Goal: Information Seeking & Learning: Learn about a topic

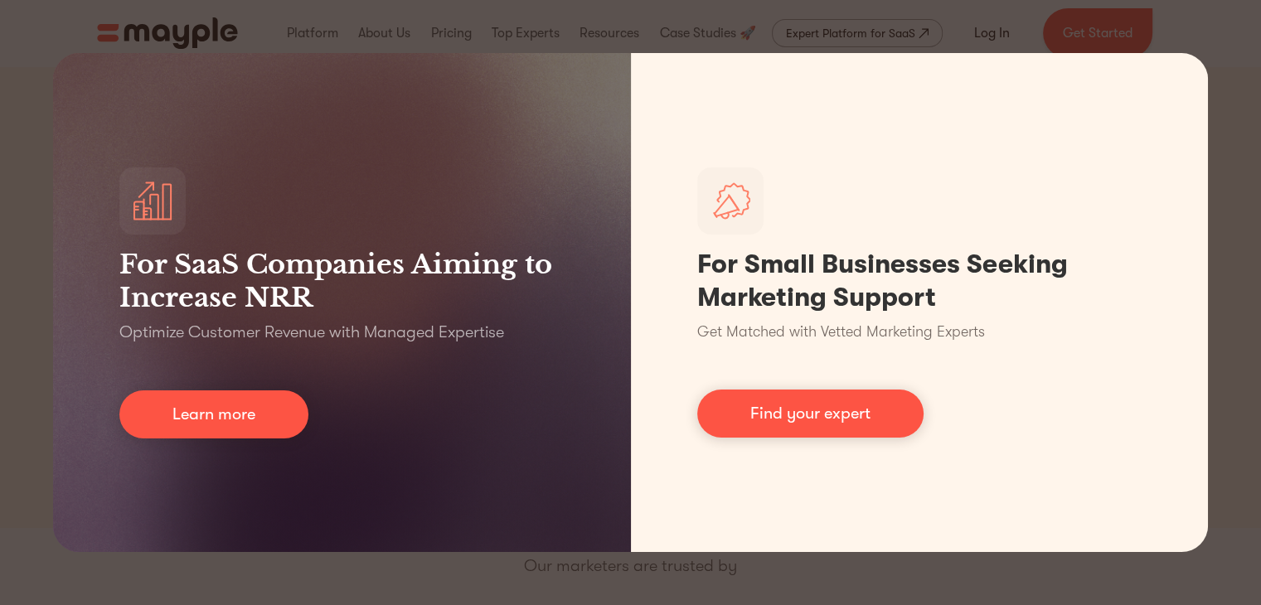
click at [955, 25] on div "For SaaS Companies Aiming to Increase NRR Optimize Customer Revenue with Manage…" at bounding box center [630, 302] width 1261 height 605
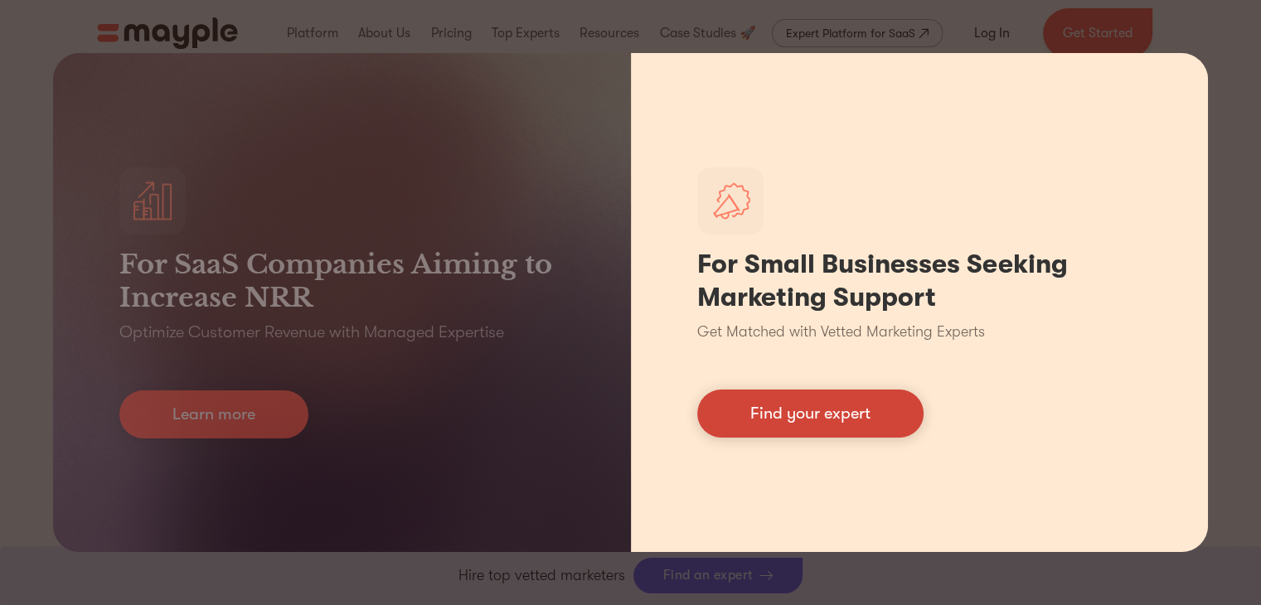
scroll to position [619, 0]
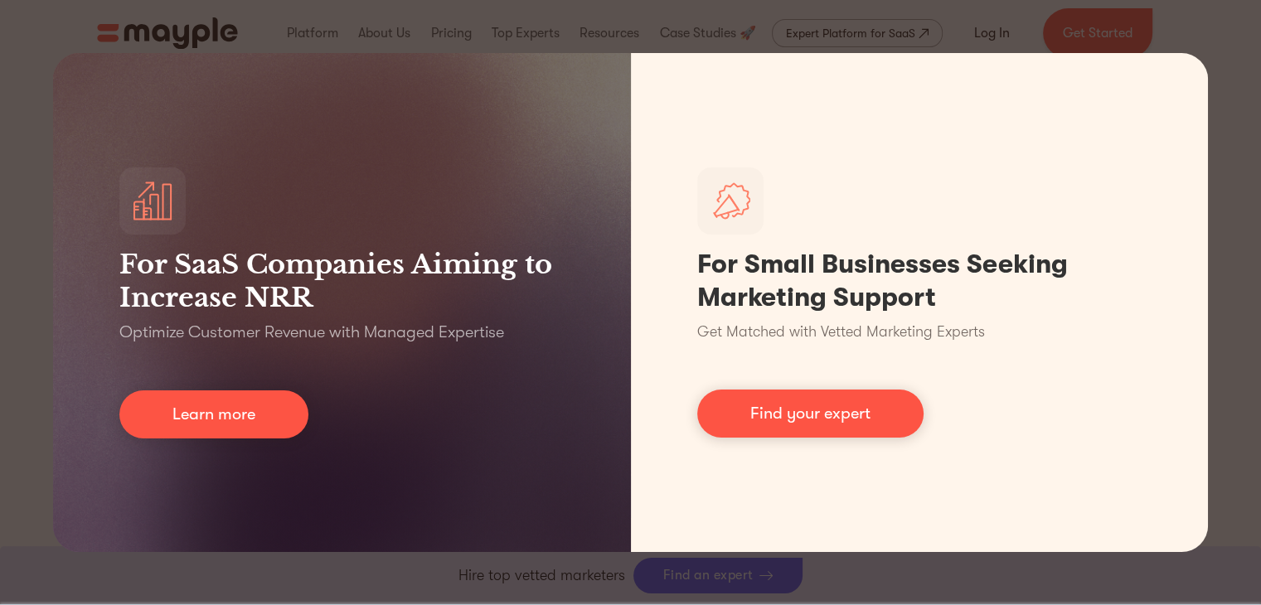
click at [1250, 26] on div "For SaaS Companies Aiming to Increase NRR Optimize Customer Revenue with Manage…" at bounding box center [630, 302] width 1261 height 605
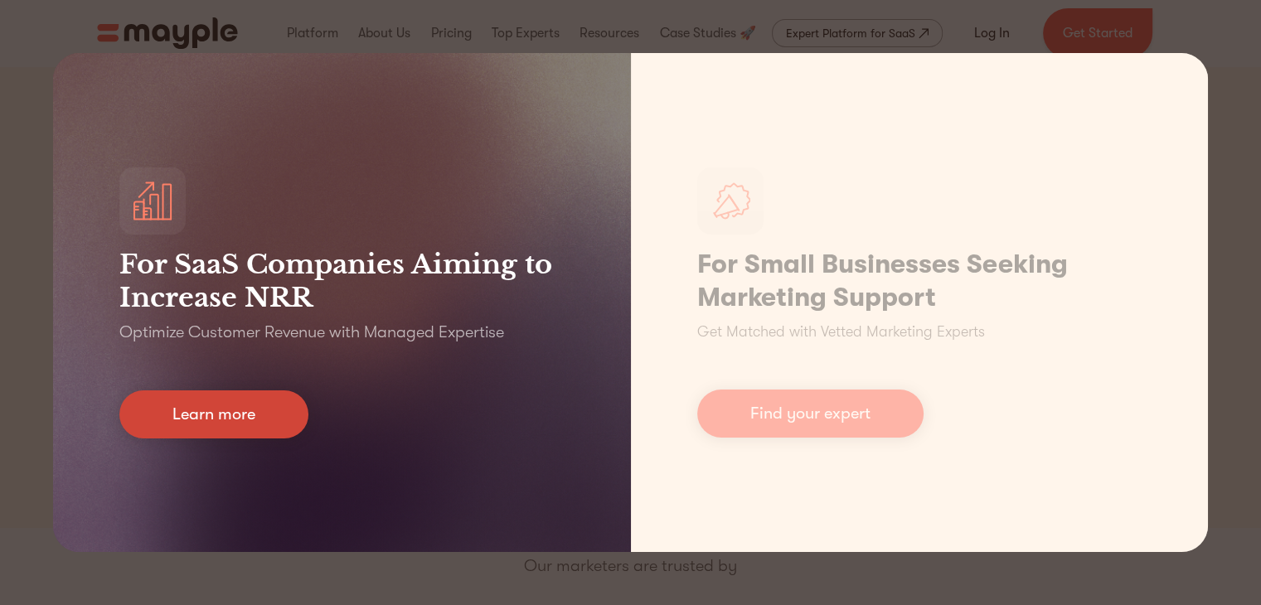
click at [255, 428] on link "Learn more" at bounding box center [213, 415] width 189 height 48
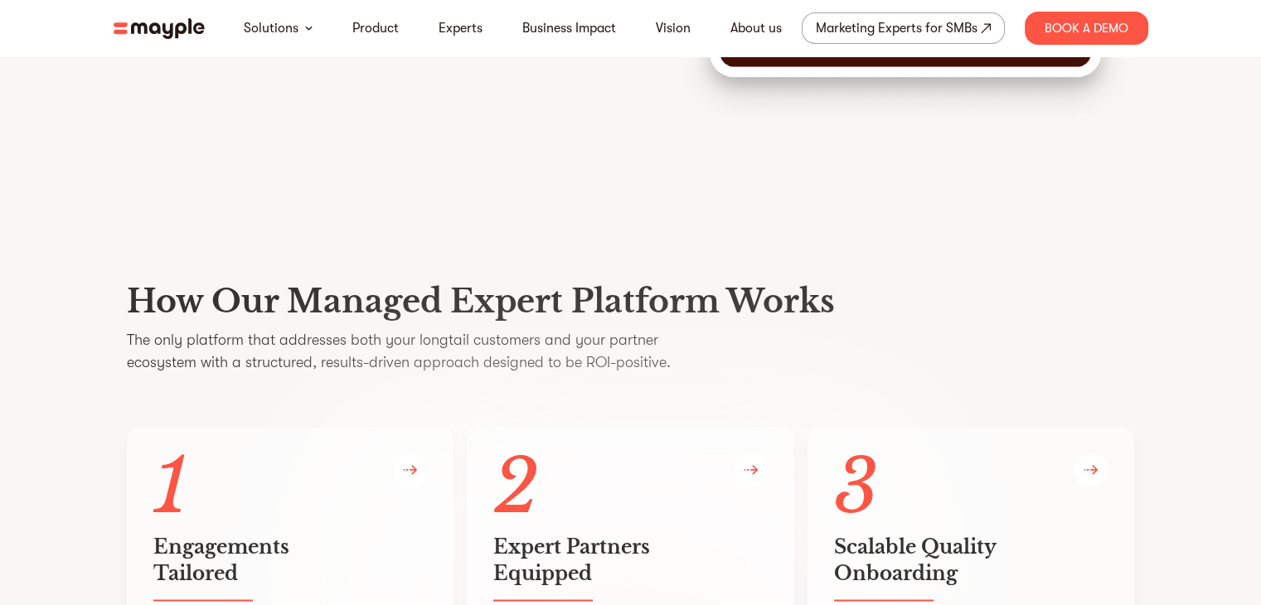
scroll to position [2765, 0]
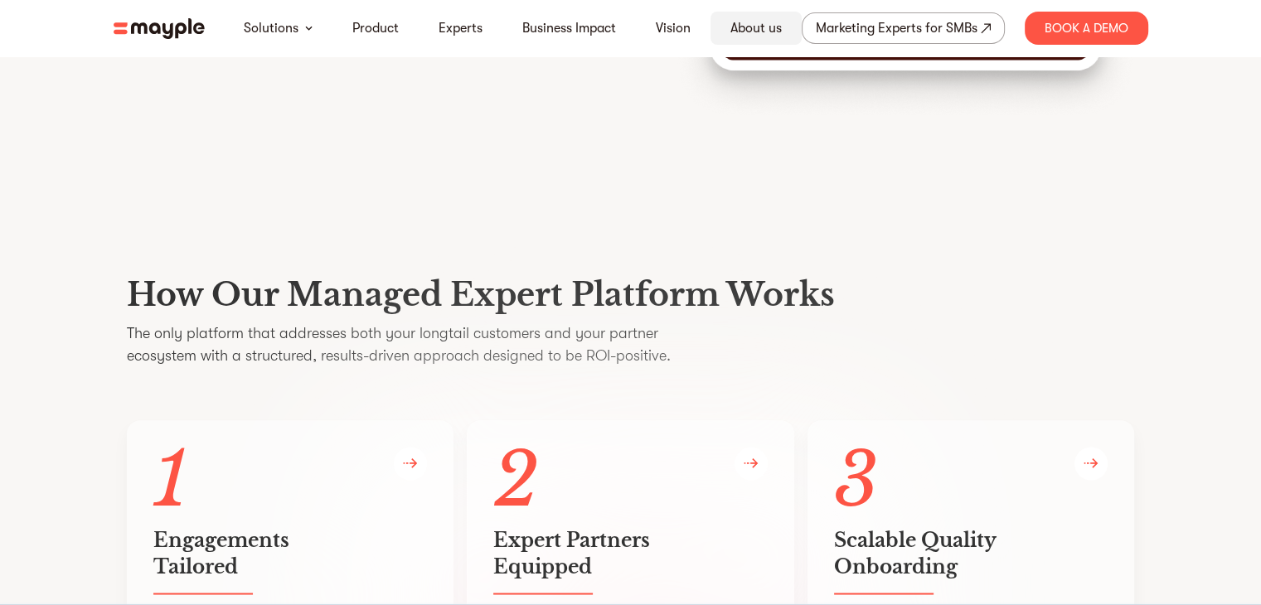
click at [752, 26] on link "About us" at bounding box center [756, 28] width 51 height 20
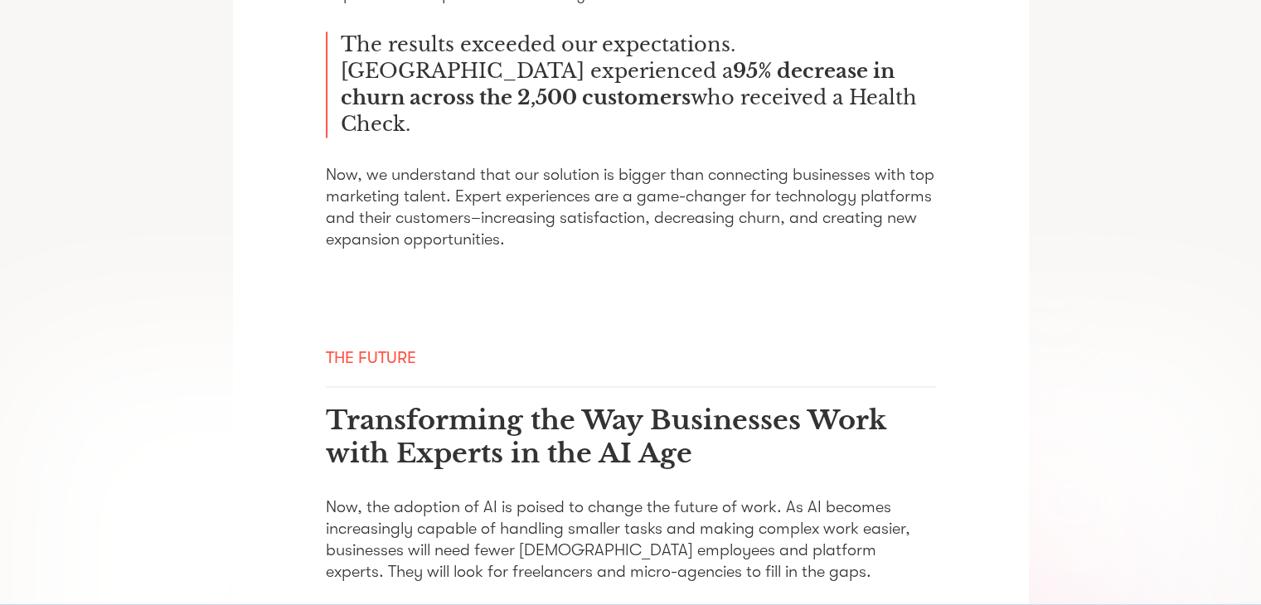
scroll to position [2809, 0]
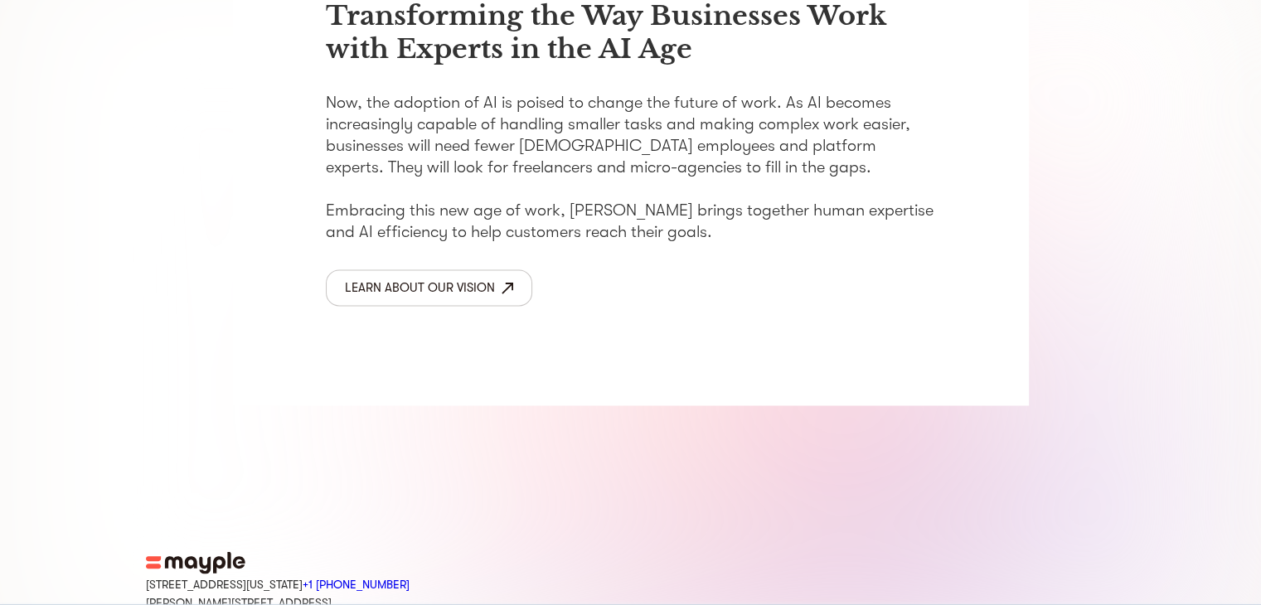
drag, startPoint x: 145, startPoint y: 483, endPoint x: 313, endPoint y: 504, distance: 169.6
click at [313, 574] on div "[STREET_ADDRESS][US_STATE] +1 929-335-[STREET_ADDRESS][PERSON_NAME]" at bounding box center [631, 592] width 970 height 36
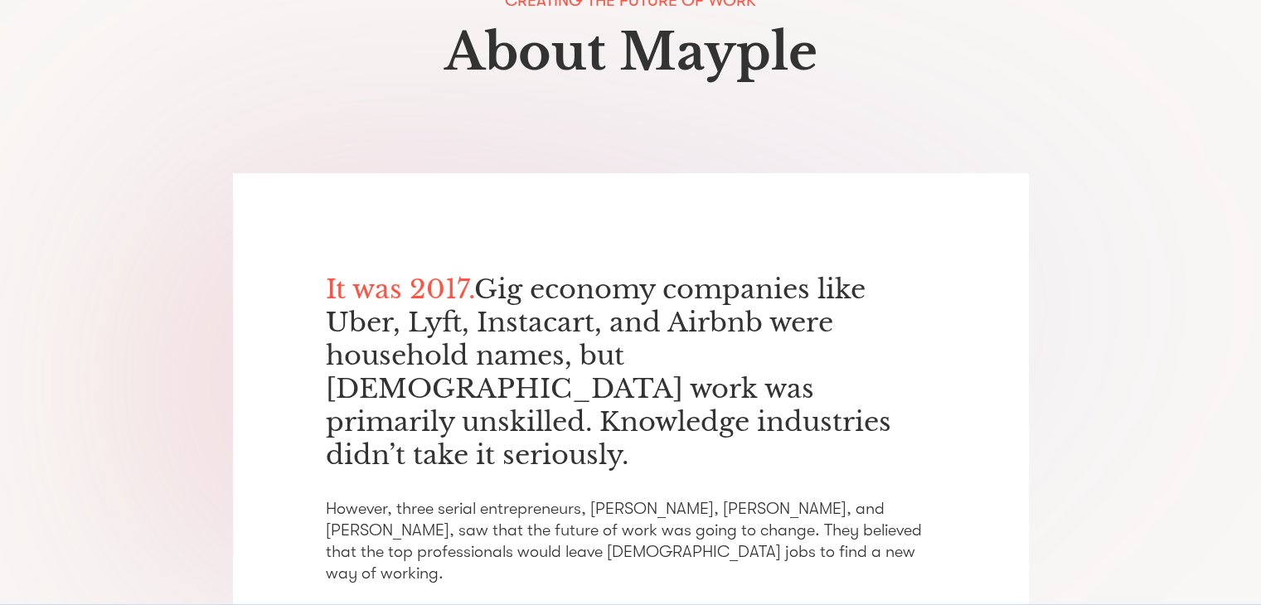
scroll to position [0, 0]
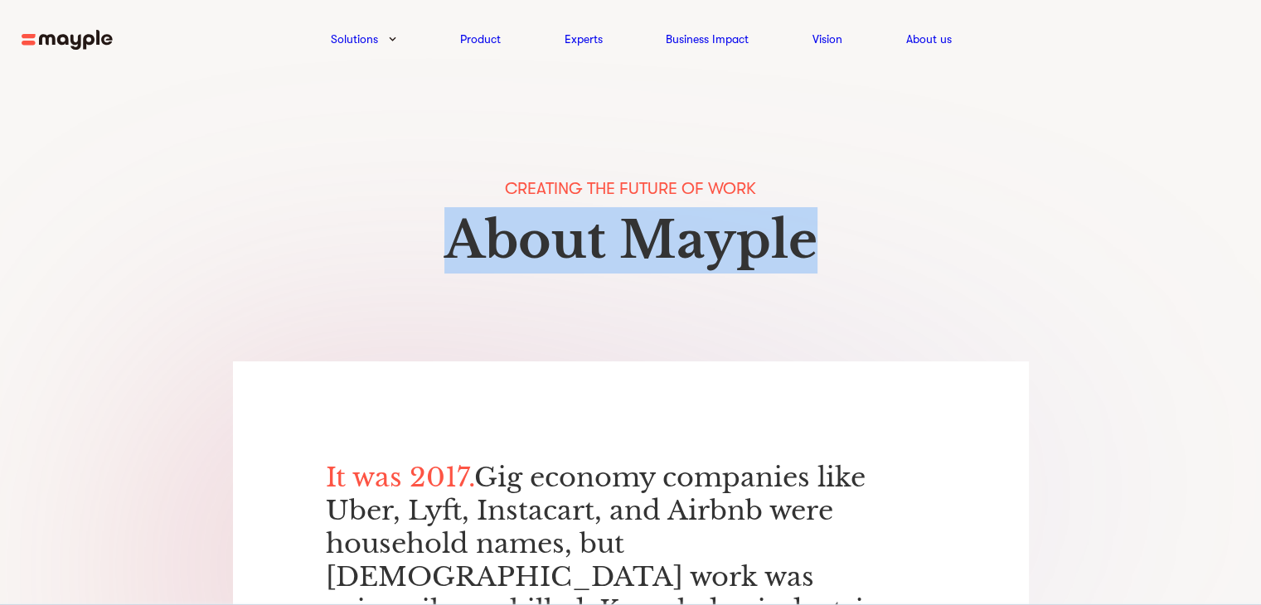
drag, startPoint x: 433, startPoint y: 238, endPoint x: 878, endPoint y: 216, distance: 445.8
click at [878, 216] on h1 "About Mayple" at bounding box center [630, 240] width 1261 height 66
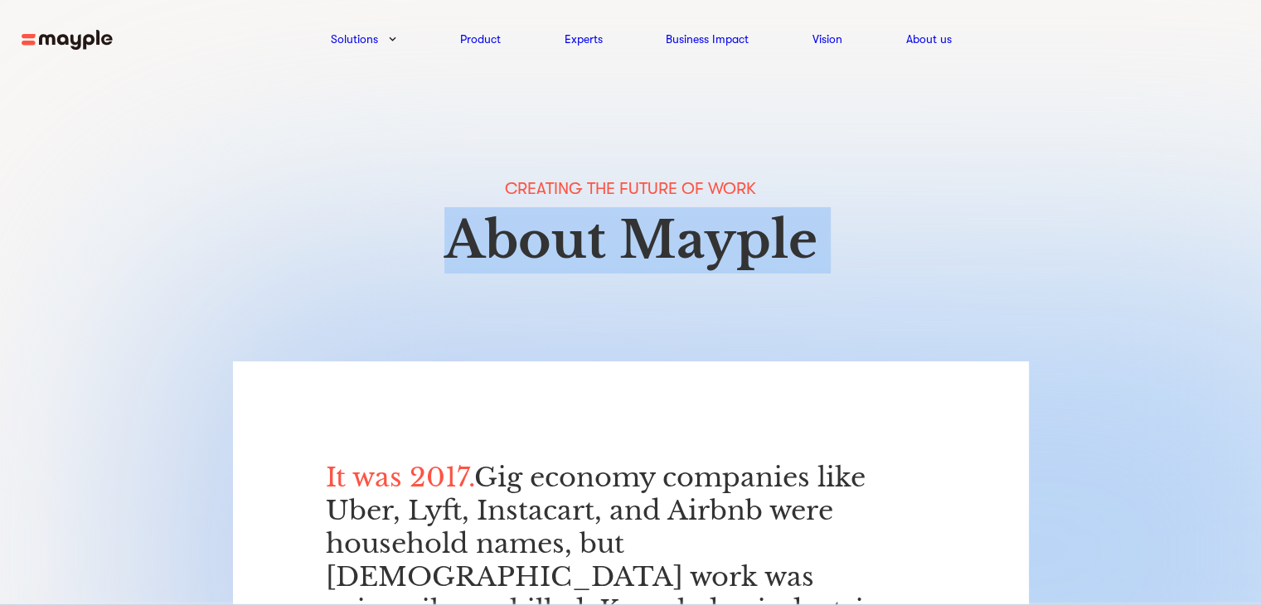
drag, startPoint x: 878, startPoint y: 216, endPoint x: 543, endPoint y: 224, distance: 335.1
click at [543, 224] on h1 "About Mayple" at bounding box center [630, 240] width 1261 height 66
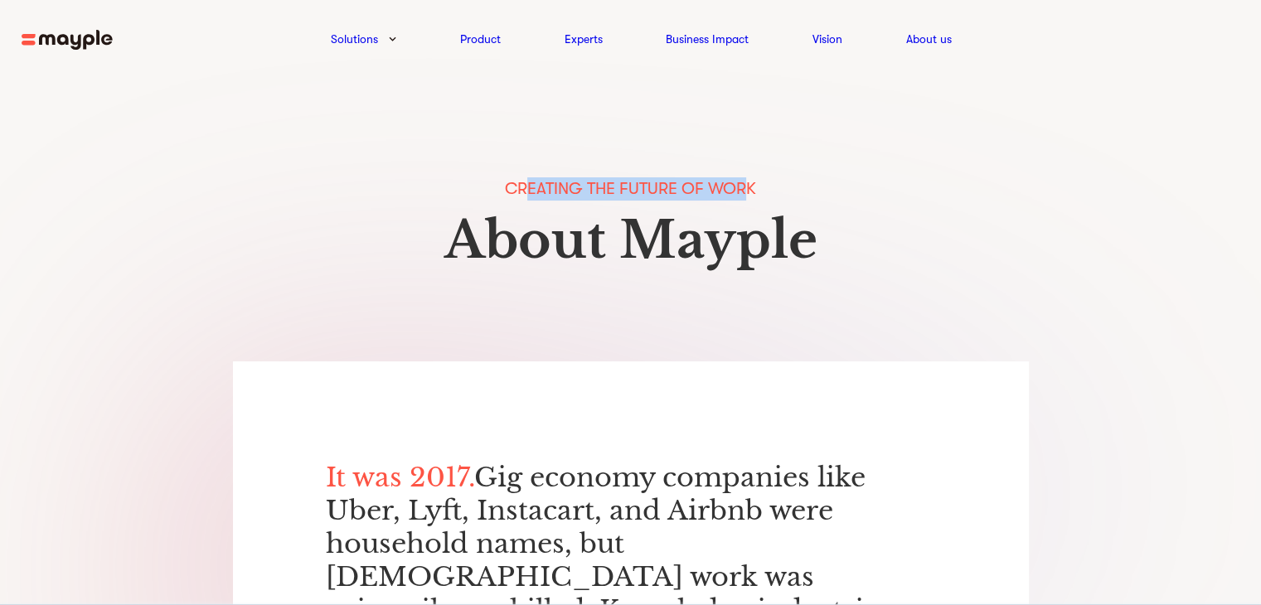
drag, startPoint x: 526, startPoint y: 188, endPoint x: 750, endPoint y: 167, distance: 225.7
click at [750, 167] on div "Creating the Future of Work About Mayple" at bounding box center [630, 220] width 1261 height 284
